Goal: Task Accomplishment & Management: Use online tool/utility

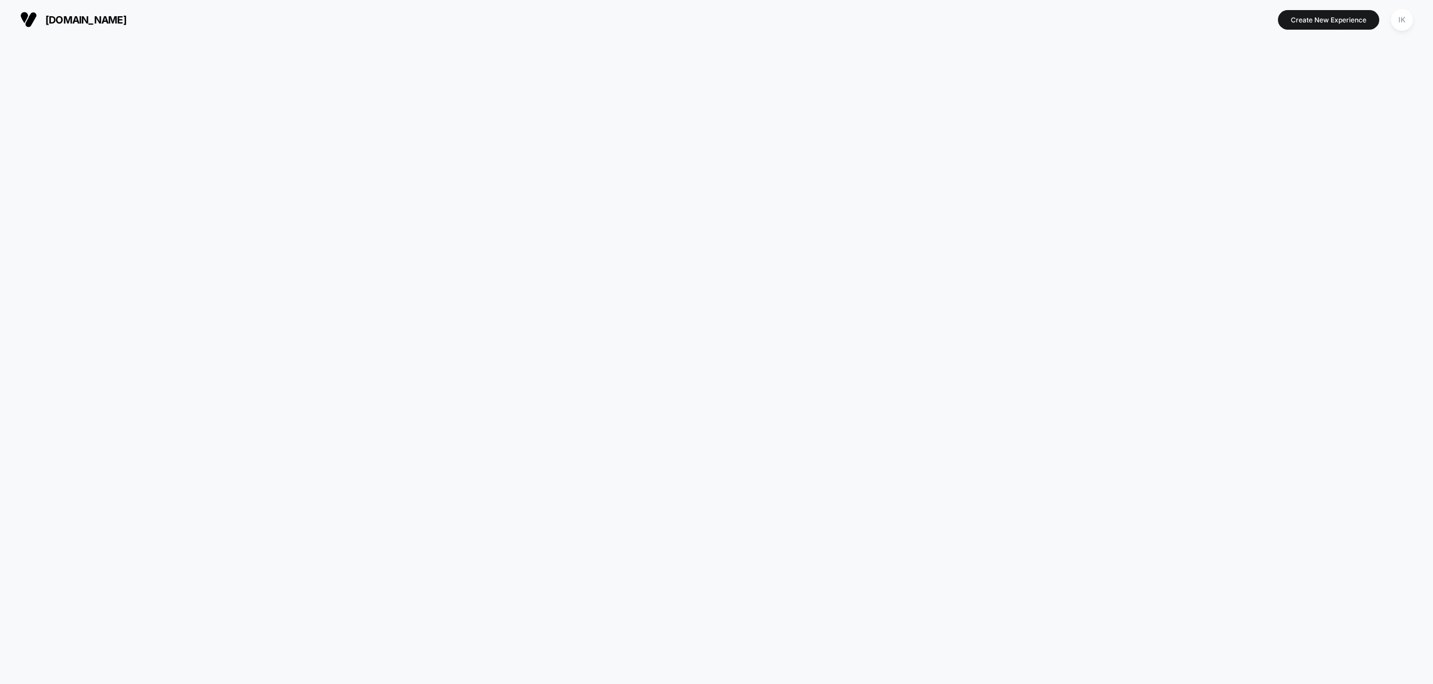
click at [221, 259] on div at bounding box center [716, 361] width 1433 height 645
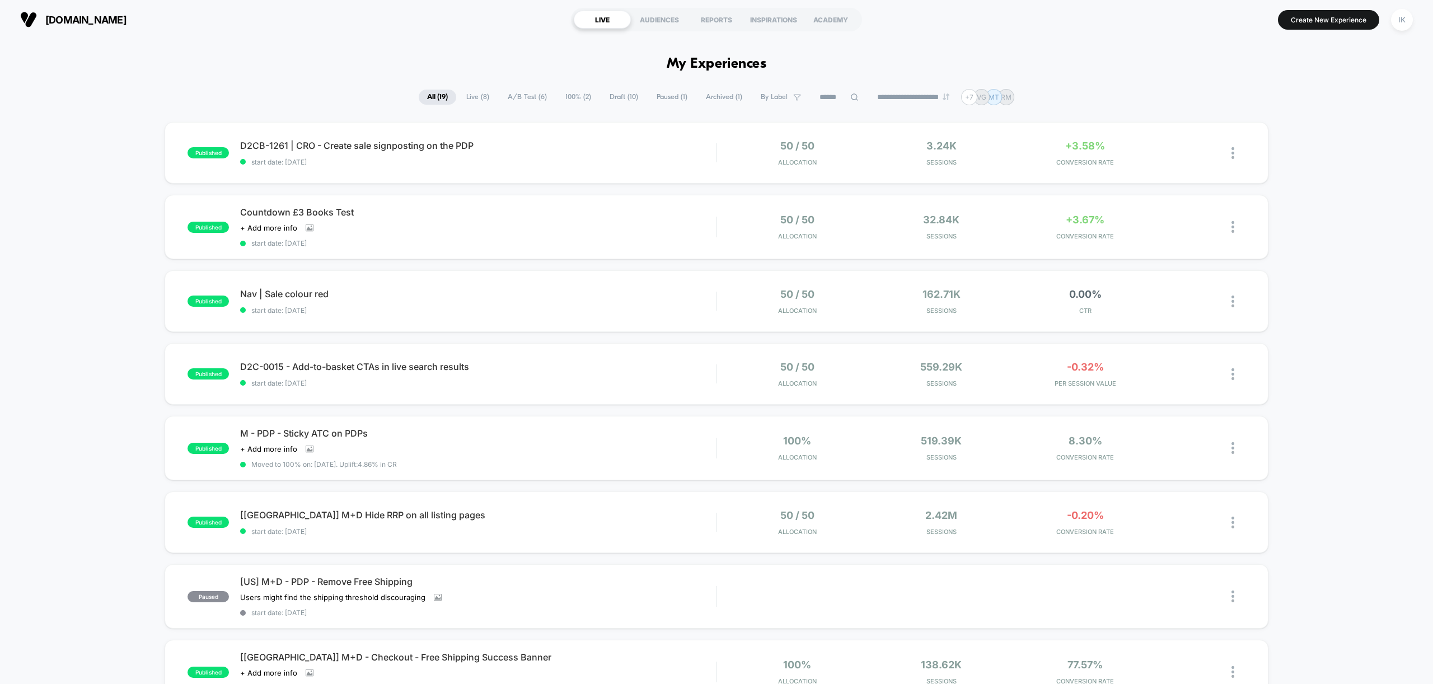
click at [25, 181] on div "published D2CB-1261 | CRO - Create sale signposting on the PDP start date: [DAT…" at bounding box center [716, 586] width 1433 height 929
click at [613, 95] on span "Draft ( 10 )" at bounding box center [623, 97] width 45 height 15
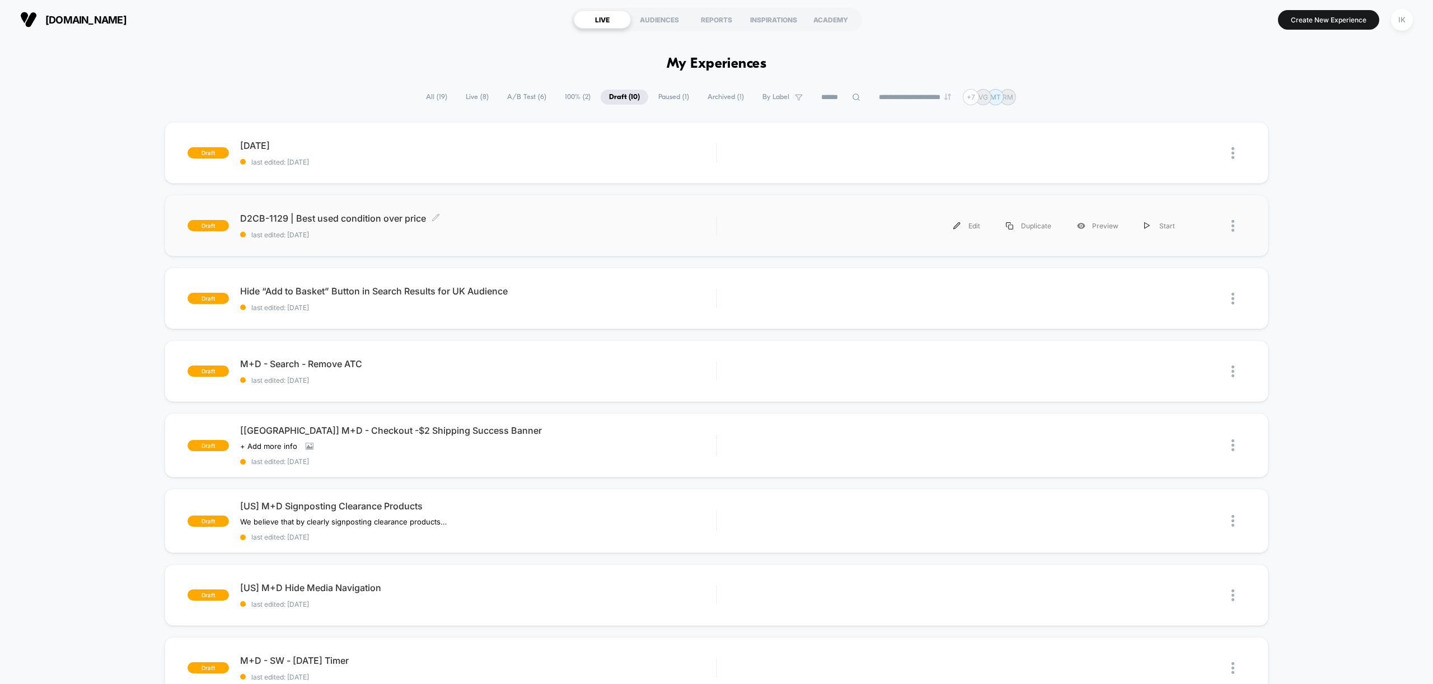
click at [393, 224] on div "D2CB-1129 | Best used condition over price Click to edit experience details Cli…" at bounding box center [478, 226] width 476 height 26
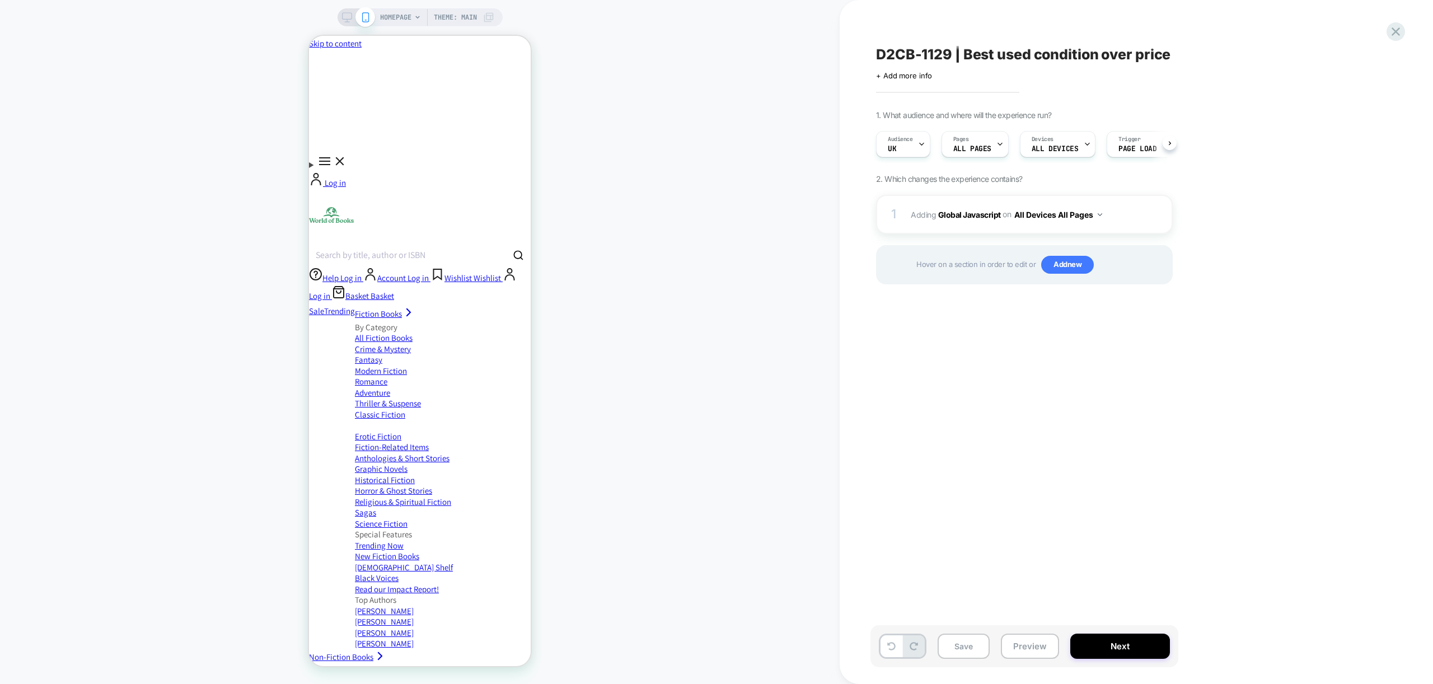
scroll to position [0, 1]
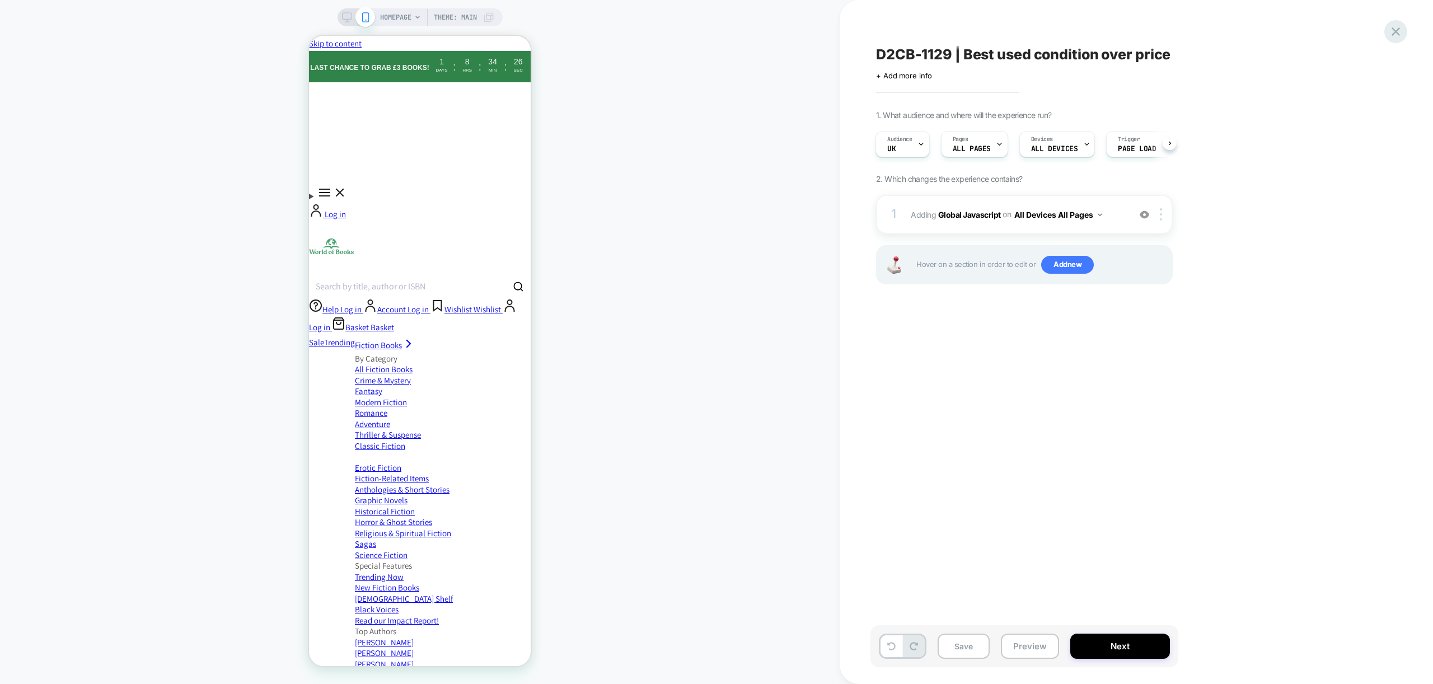
click at [961, 35] on icon at bounding box center [1395, 31] width 15 height 15
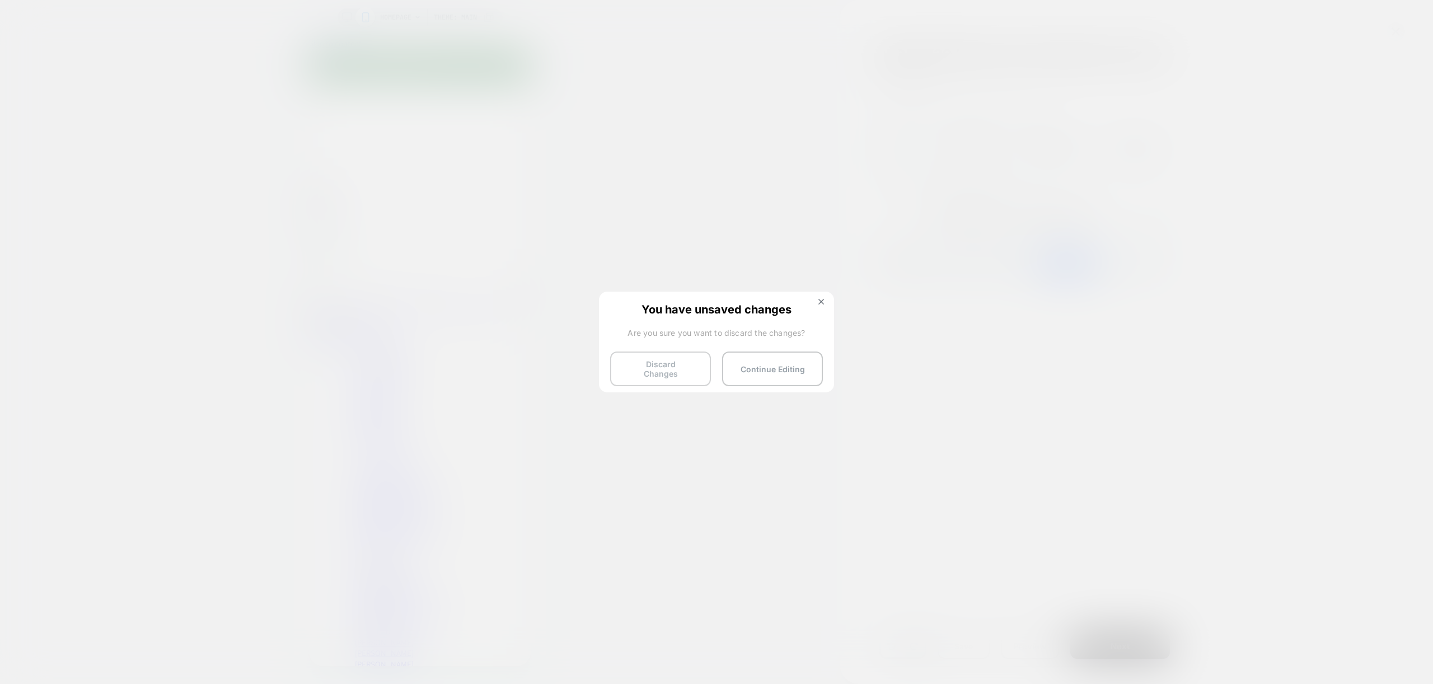
click at [654, 372] on button "Discard Changes" at bounding box center [660, 369] width 101 height 35
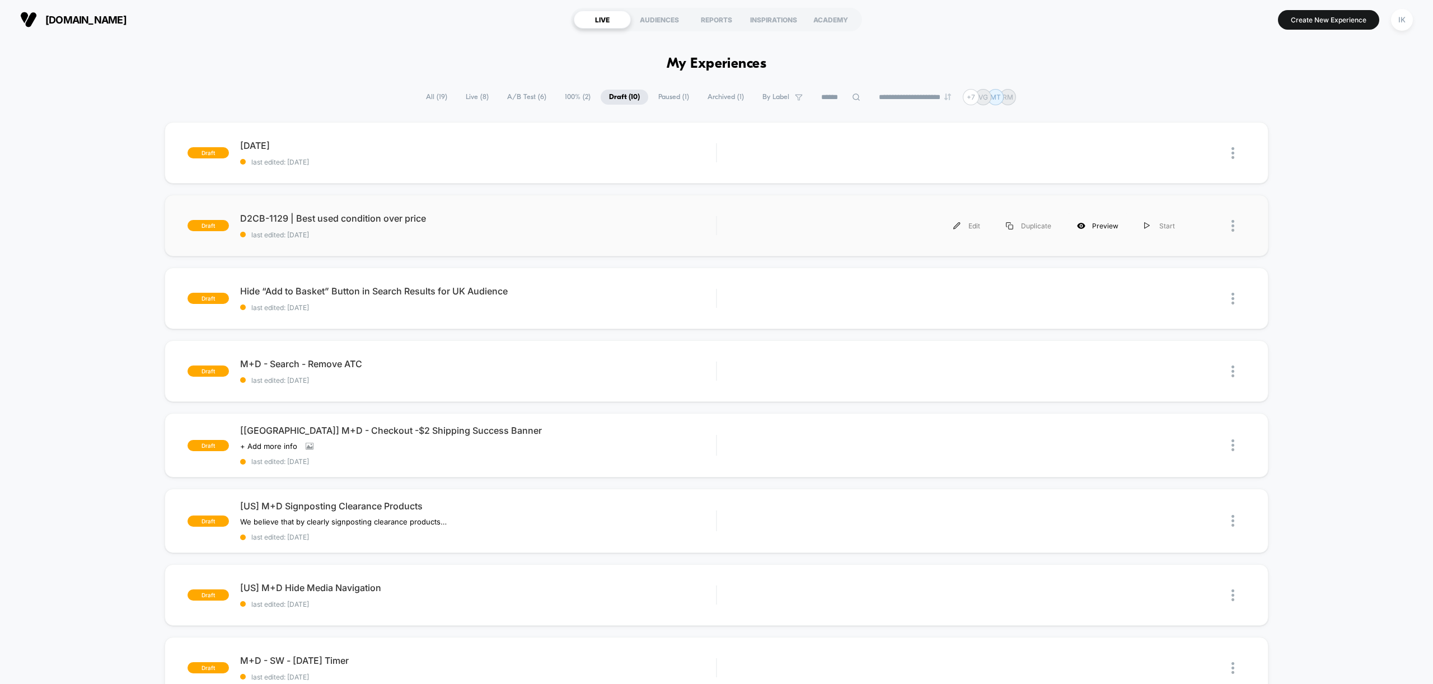
click at [961, 228] on div "Preview" at bounding box center [1097, 225] width 67 height 25
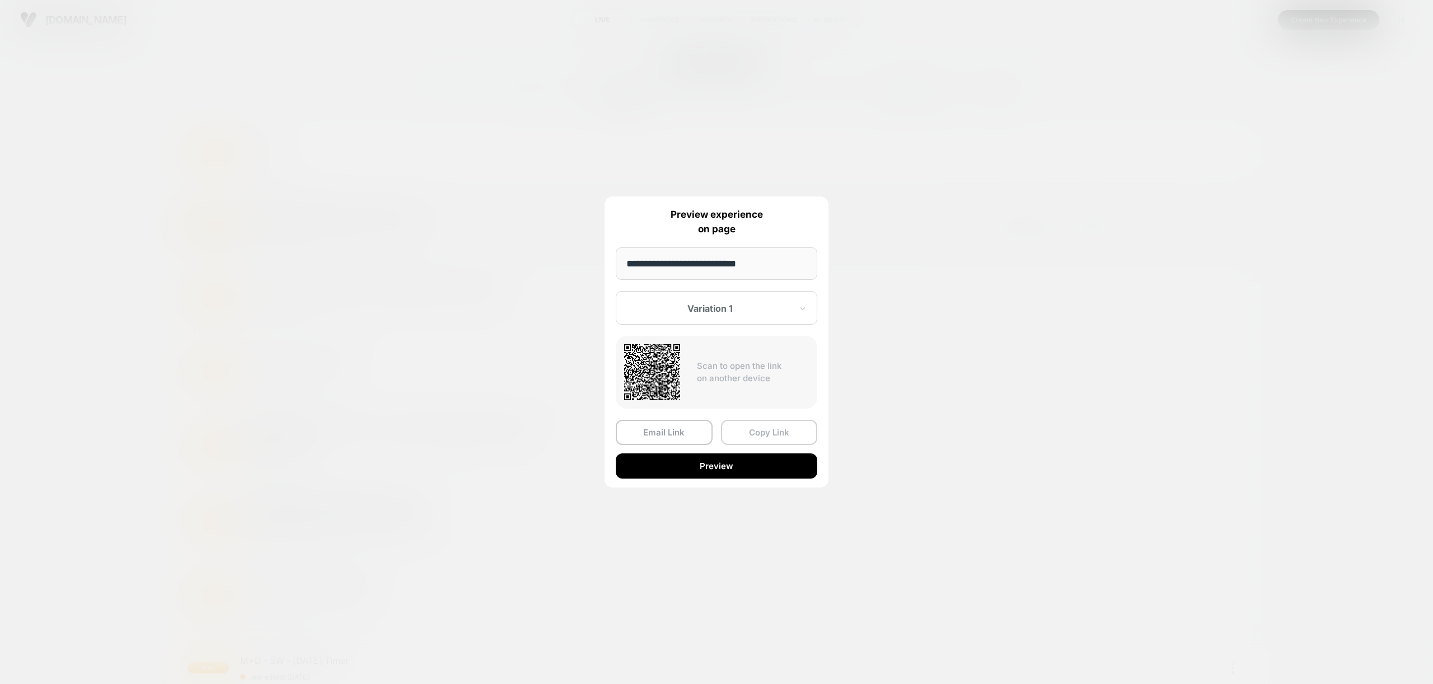
click at [767, 410] on button "Copy Link" at bounding box center [769, 432] width 97 height 25
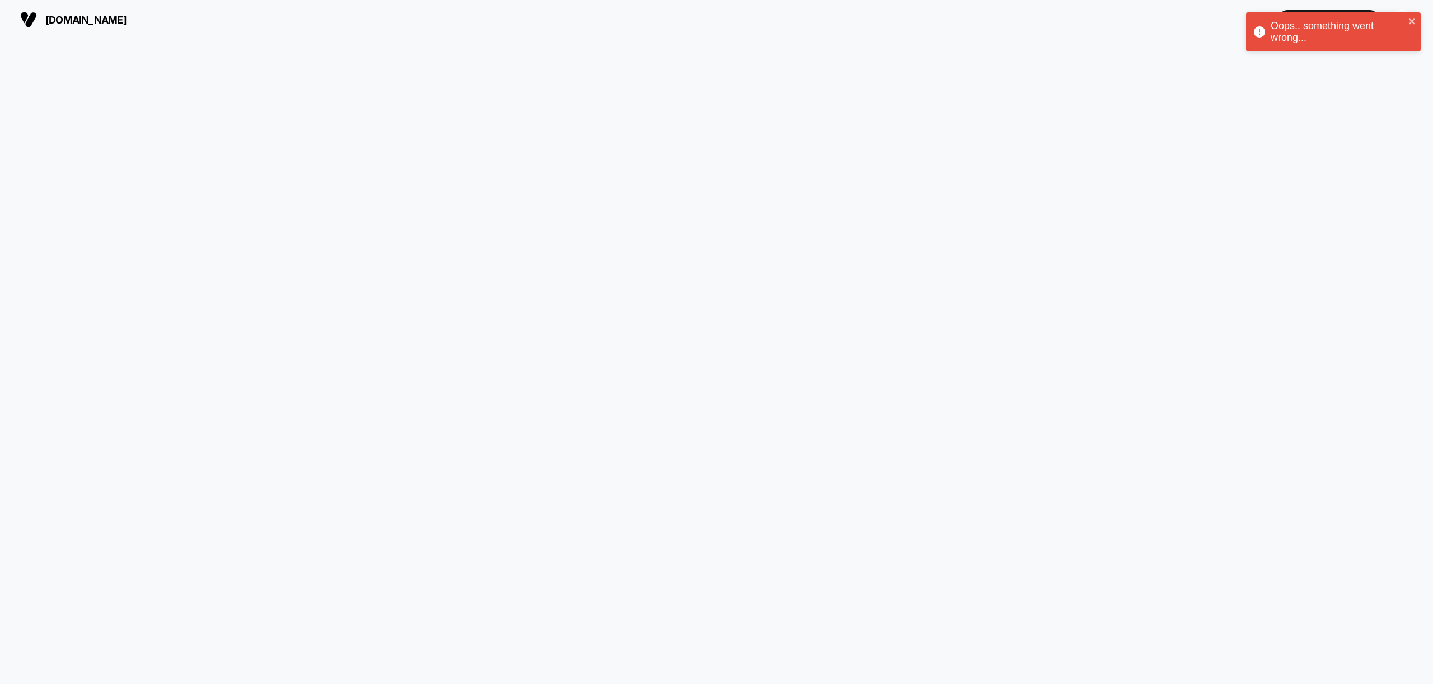
click at [222, 215] on div at bounding box center [716, 361] width 1433 height 645
click at [1408, 23] on div "Oops.. something went wrong..." at bounding box center [1330, 32] width 158 height 30
click at [224, 241] on div at bounding box center [716, 361] width 1433 height 645
click at [1409, 22] on icon "close" at bounding box center [1412, 21] width 8 height 9
drag, startPoint x: 832, startPoint y: 238, endPoint x: 839, endPoint y: 233, distance: 8.0
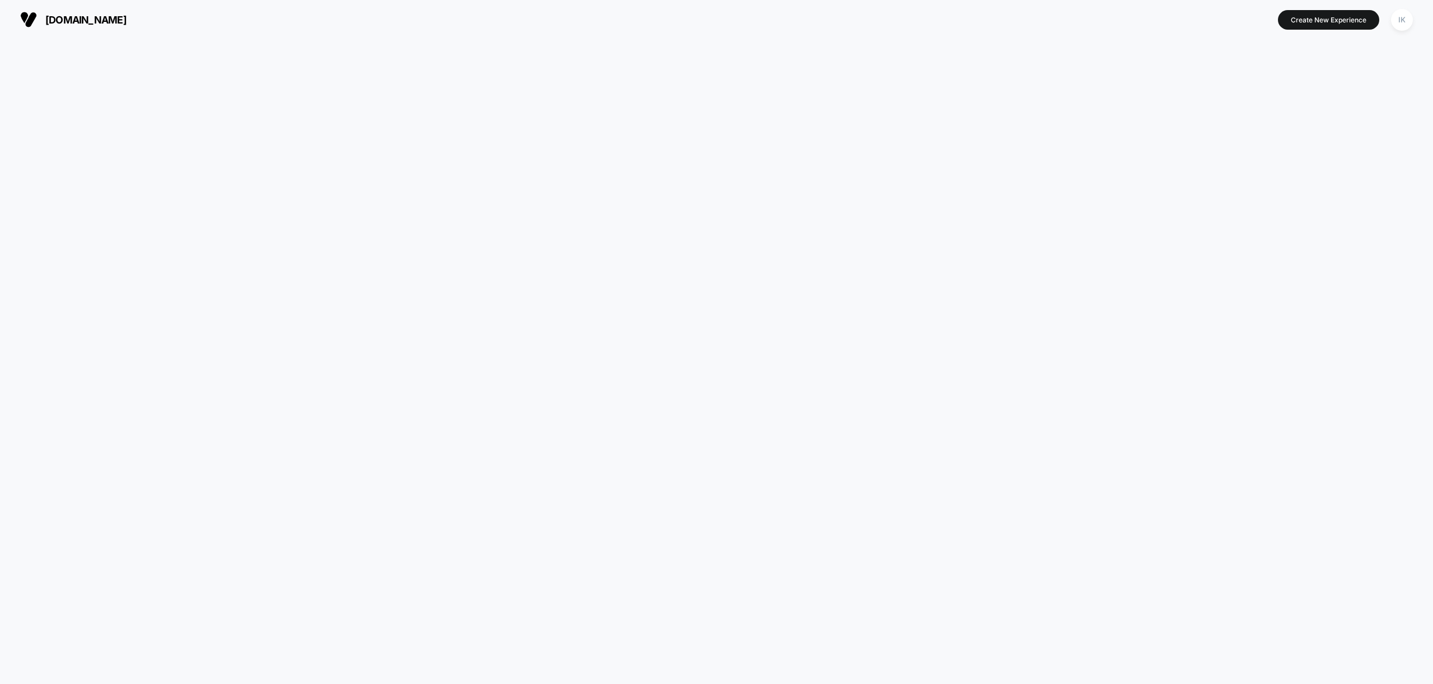
click at [839, 233] on div at bounding box center [716, 361] width 1433 height 645
click at [1415, 24] on icon "close" at bounding box center [1412, 21] width 8 height 9
